Goal: Transaction & Acquisition: Purchase product/service

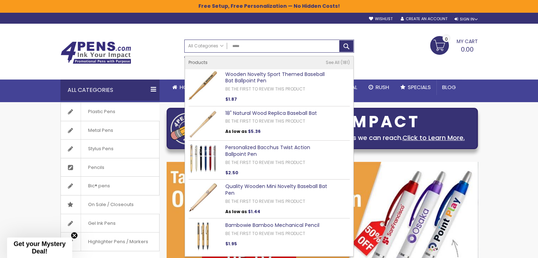
type input "******"
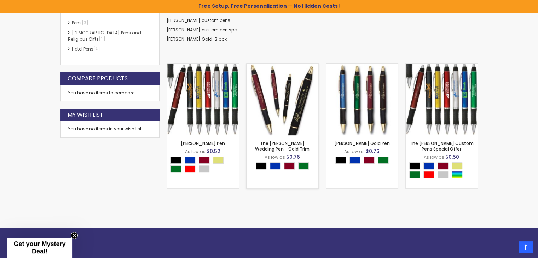
scroll to position [189, 0]
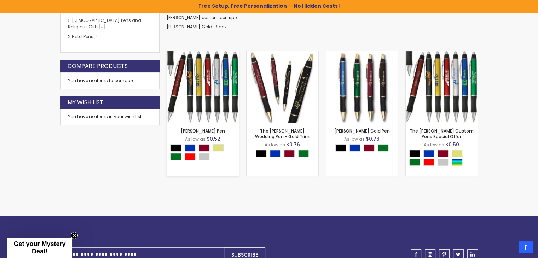
click at [219, 100] on img at bounding box center [203, 87] width 72 height 72
